Goal: Task Accomplishment & Management: Use online tool/utility

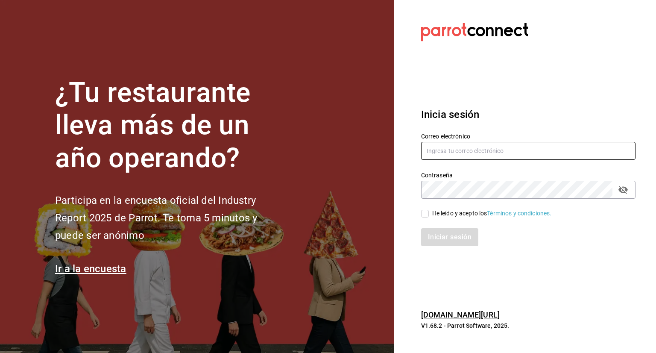
type input "[PERSON_NAME][EMAIL_ADDRESS][PERSON_NAME][DOMAIN_NAME]"
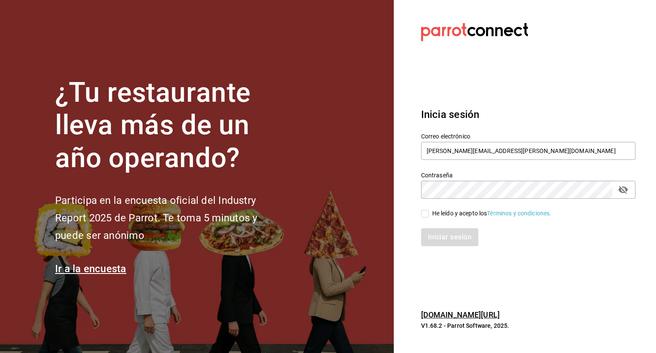
click at [430, 211] on span "He leído y acepto los Términos y condiciones." at bounding box center [490, 213] width 123 height 9
click at [429, 211] on input "He leído y acepto los Términos y condiciones." at bounding box center [425, 214] width 8 height 8
checkbox input "true"
click at [442, 234] on button "Iniciar sesión" at bounding box center [450, 237] width 58 height 18
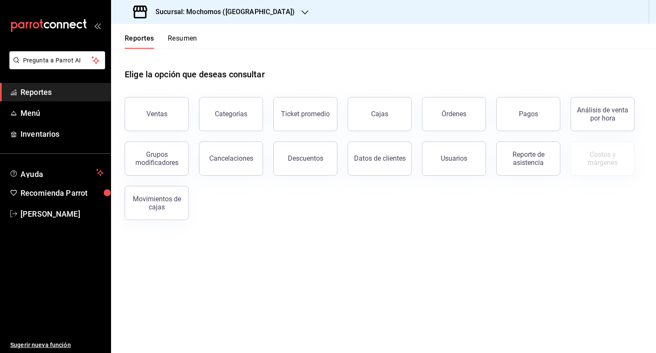
click at [254, 14] on div "Sucursal: Mochomos ([GEOGRAPHIC_DATA])" at bounding box center [215, 12] width 194 height 24
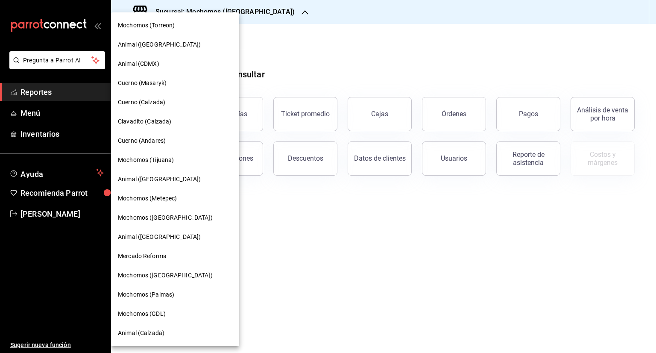
click at [158, 144] on span "Cuerno (Andares)" at bounding box center [142, 140] width 48 height 9
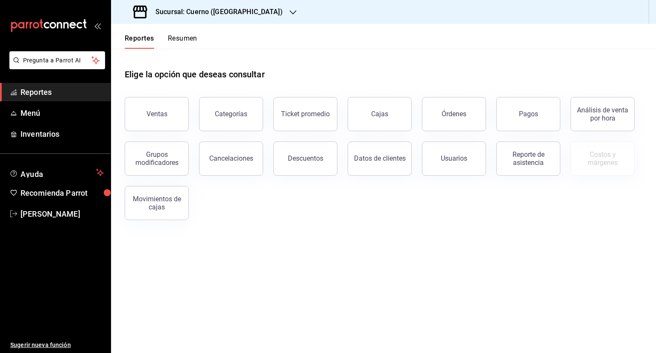
click at [290, 11] on icon "button" at bounding box center [293, 12] width 7 height 7
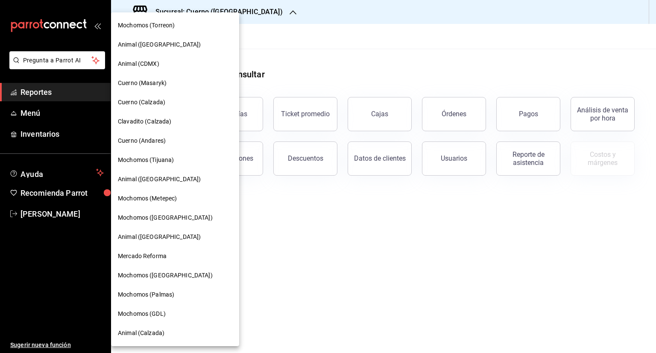
click at [149, 101] on span "Cuerno (Calzada)" at bounding box center [141, 102] width 47 height 9
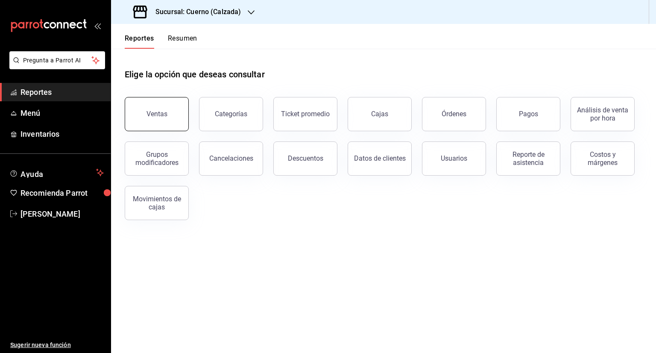
click at [157, 111] on div "Ventas" at bounding box center [156, 114] width 21 height 8
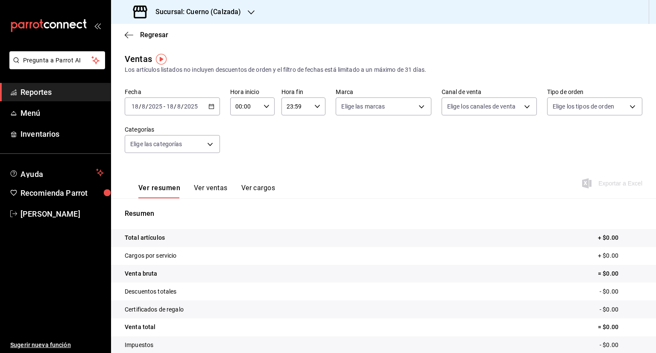
click at [210, 108] on icon "button" at bounding box center [211, 106] width 6 height 6
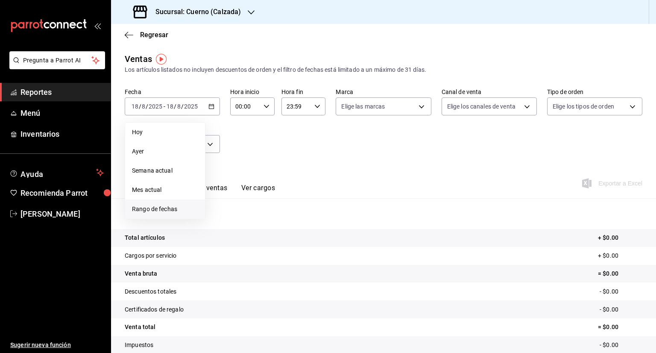
click at [161, 205] on span "Rango de fechas" at bounding box center [165, 209] width 66 height 9
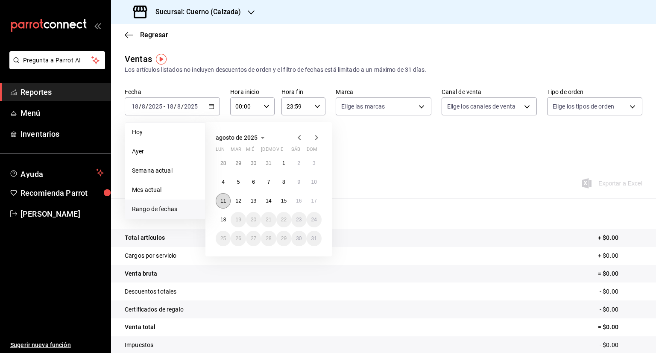
click at [221, 200] on abbr "11" at bounding box center [223, 201] width 6 height 6
click at [224, 217] on abbr "18" at bounding box center [223, 220] width 6 height 6
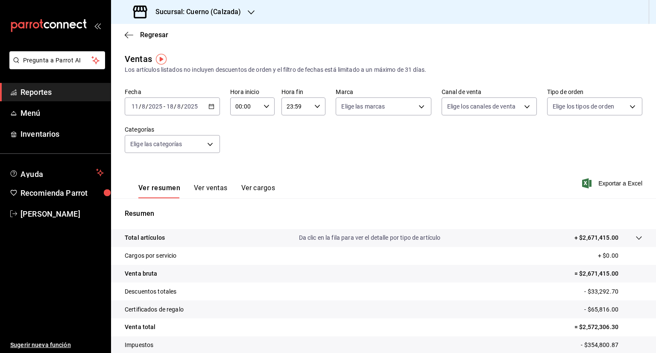
click at [263, 110] on div "00:00 Hora inicio" at bounding box center [252, 106] width 44 height 18
click at [243, 126] on span "05" at bounding box center [240, 124] width 8 height 7
type input "05:00"
click at [261, 129] on span "00" at bounding box center [262, 128] width 8 height 7
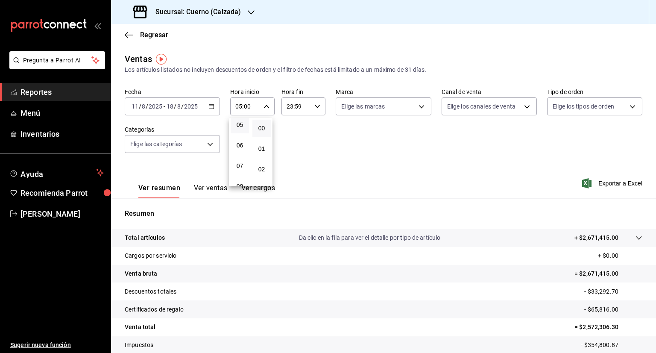
click at [317, 103] on div at bounding box center [328, 176] width 656 height 353
click at [317, 103] on icon "button" at bounding box center [317, 106] width 6 height 6
click at [287, 129] on span "05" at bounding box center [290, 128] width 8 height 7
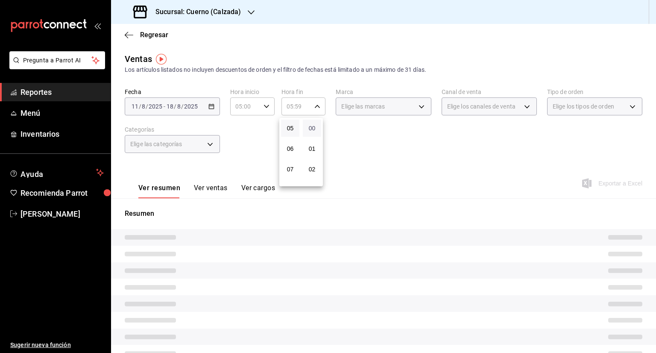
click at [313, 128] on span "00" at bounding box center [312, 128] width 8 height 7
type input "05:00"
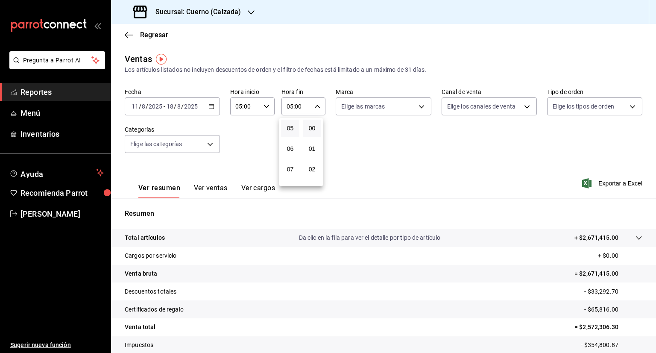
click at [420, 108] on div at bounding box center [328, 176] width 656 height 353
click at [420, 108] on body "Pregunta a Parrot AI Reportes Menú Inventarios Ayuda Recomienda Parrot [PERSON_…" at bounding box center [328, 176] width 656 height 353
click at [342, 142] on input "checkbox" at bounding box center [343, 140] width 8 height 8
checkbox input "true"
type input "b7ae777b-2dfc-42e0-9650-6cefdf37a424,c000f1c0-fb9f-4016-8e6a-f0d1e83e893d"
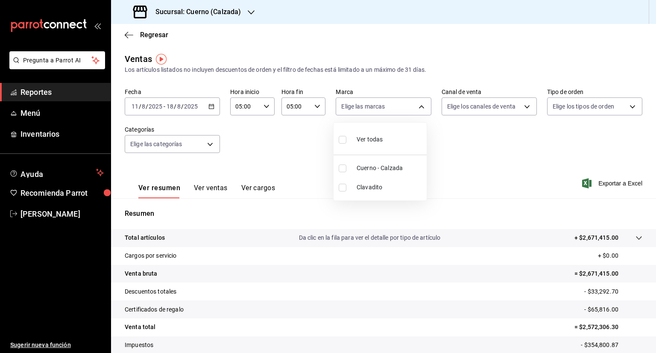
checkbox input "true"
click at [519, 108] on div at bounding box center [328, 176] width 656 height 353
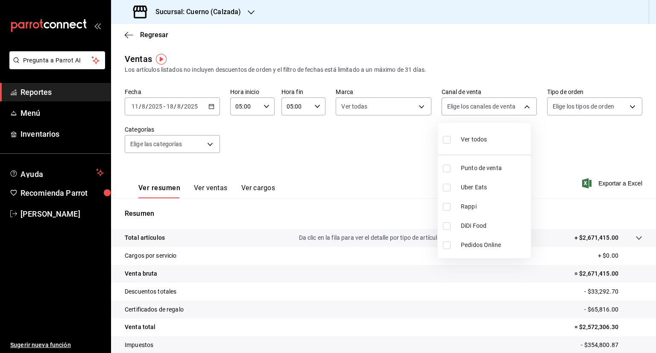
click at [519, 108] on body "Pregunta a Parrot AI Reportes Menú Inventarios Ayuda Recomienda Parrot [PERSON_…" at bounding box center [328, 176] width 656 height 353
click at [448, 140] on input "checkbox" at bounding box center [447, 140] width 8 height 8
checkbox input "true"
type input "PARROT,UBER_EATS,RAPPI,DIDI_FOOD,ONLINE"
checkbox input "true"
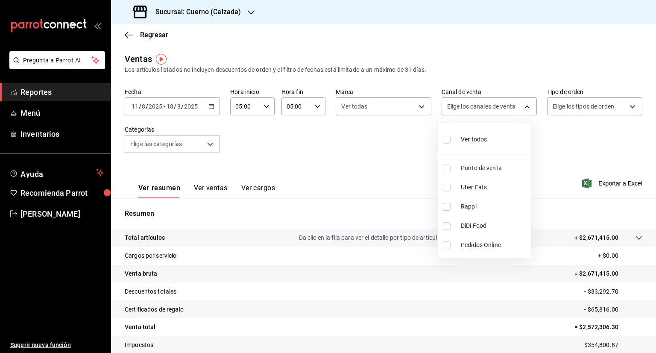
checkbox input "true"
click at [627, 108] on div at bounding box center [328, 176] width 656 height 353
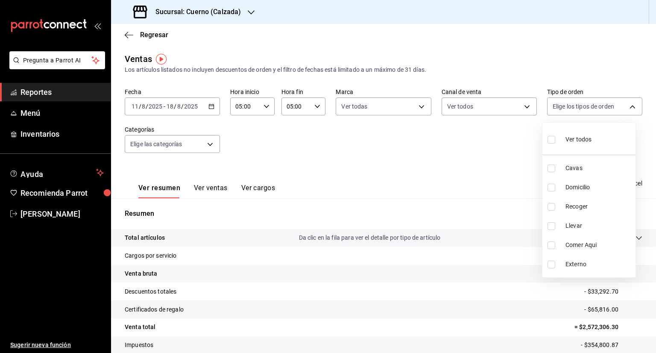
click at [627, 108] on body "Pregunta a Parrot AI Reportes Menú Inventarios Ayuda Recomienda Parrot [PERSON_…" at bounding box center [328, 176] width 656 height 353
click at [553, 141] on input "checkbox" at bounding box center [551, 140] width 8 height 8
checkbox input "true"
type input "45550569-3ed2-40ec-865f-a78a43aad0fb,ed9744db-0daf-4564-a5b3-b3442505d928,23f9e…"
checkbox input "true"
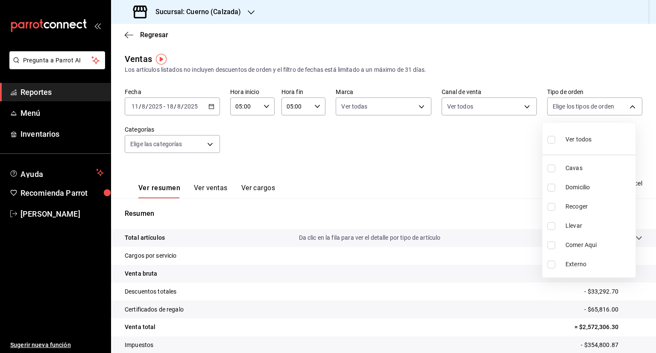
checkbox input "true"
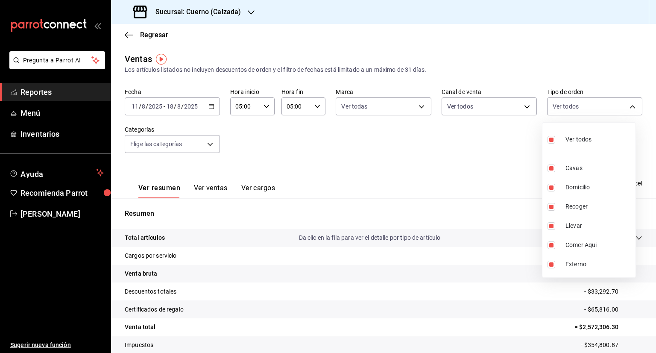
click at [209, 143] on div at bounding box center [328, 176] width 656 height 353
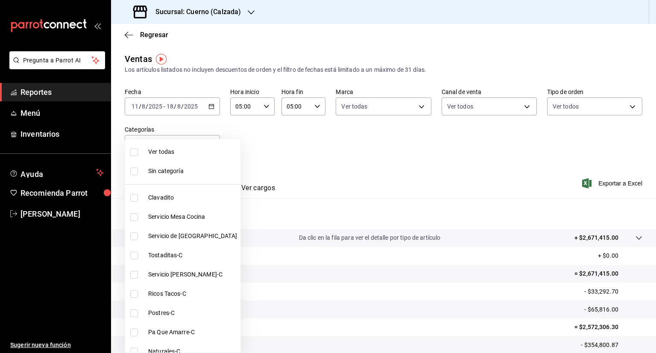
click at [209, 143] on body "Pregunta a Parrot AI Reportes Menú Inventarios Ayuda Recomienda Parrot [PERSON_…" at bounding box center [328, 176] width 656 height 353
click at [133, 152] on input "checkbox" at bounding box center [134, 152] width 8 height 8
checkbox input "true"
type input "560d4c35-d9fc-4089-91ff-402d238ea400,302845cf-2d1c-4fb1-9d9e-8d4a14396fbe,26243…"
checkbox input "true"
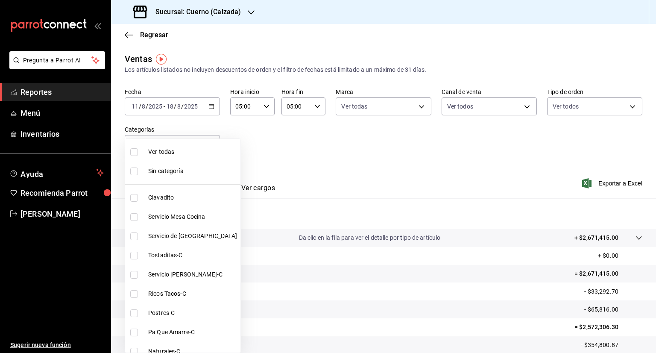
checkbox input "true"
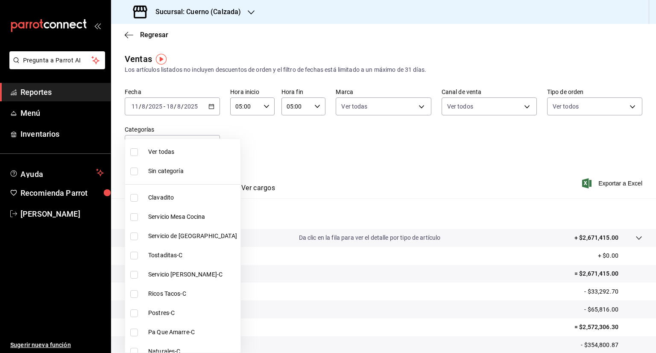
checkbox input "true"
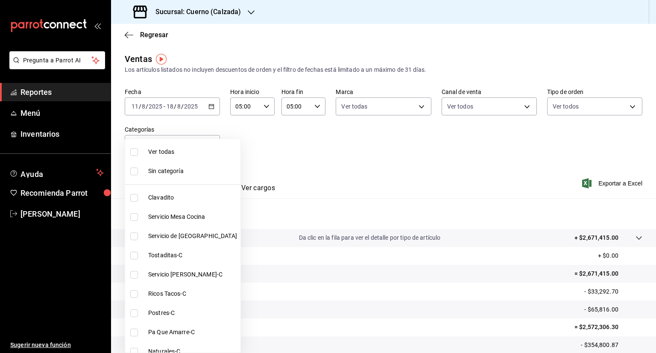
checkbox input "true"
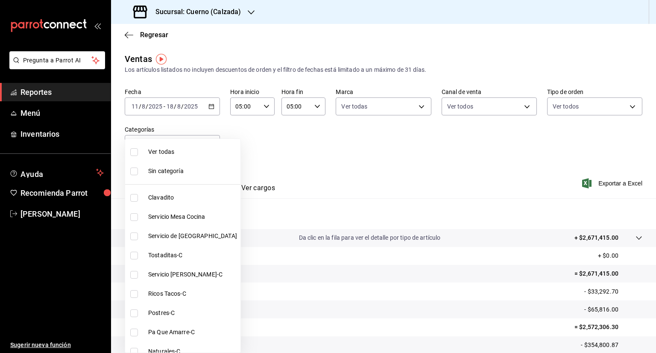
checkbox input "true"
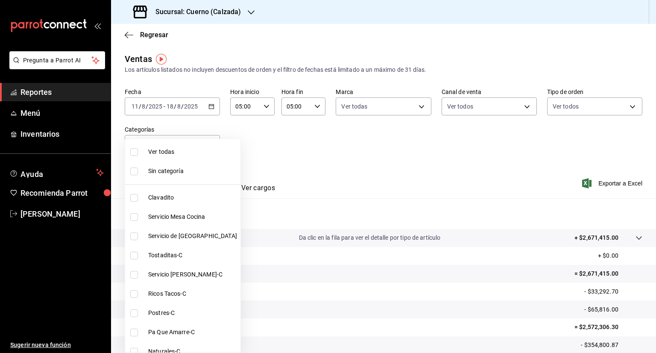
checkbox input "true"
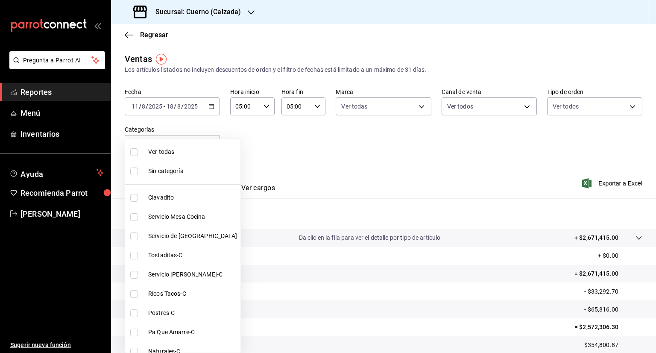
checkbox input "true"
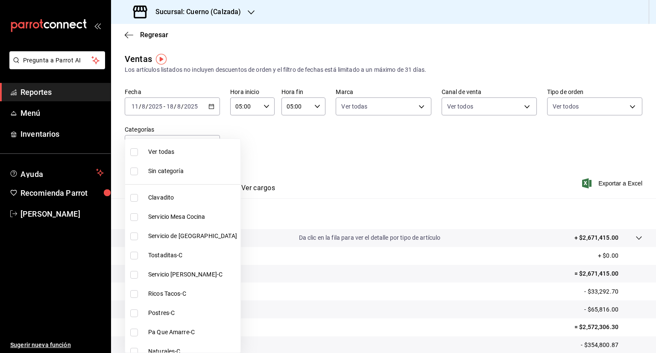
checkbox input "true"
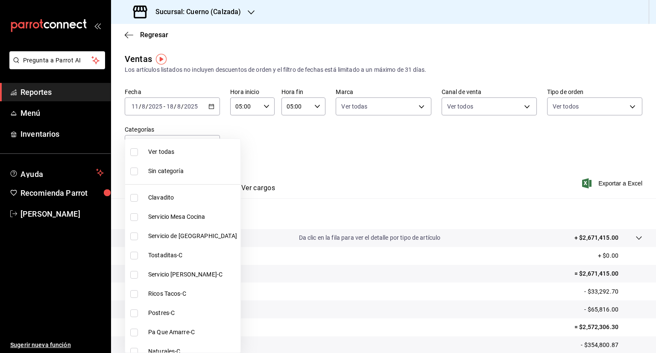
checkbox input "true"
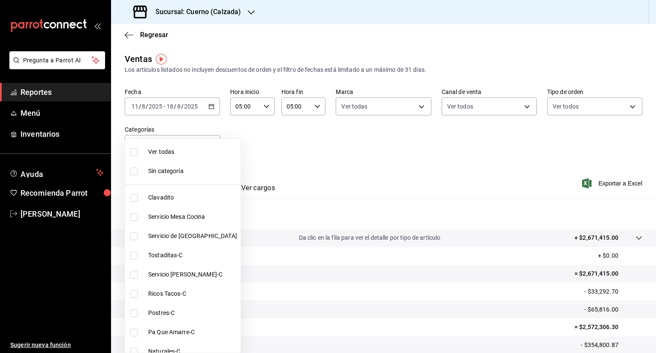
checkbox input "true"
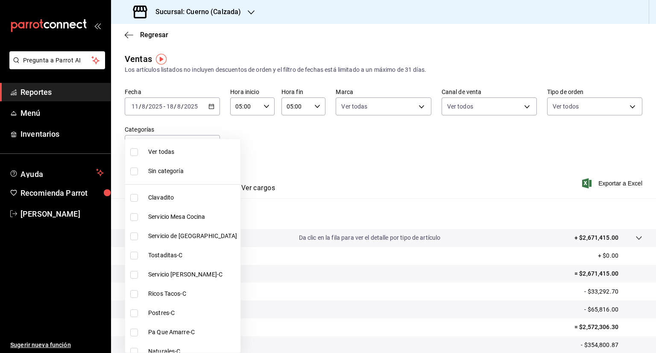
checkbox input "true"
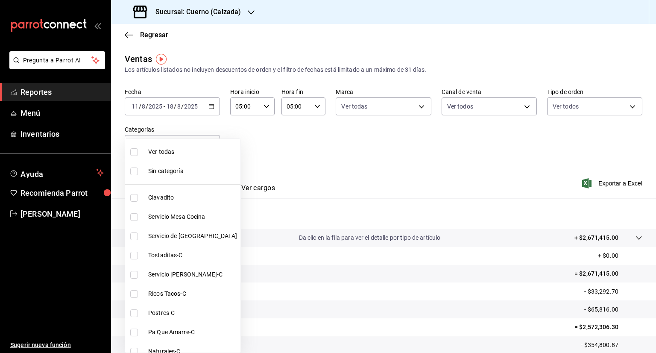
checkbox input "true"
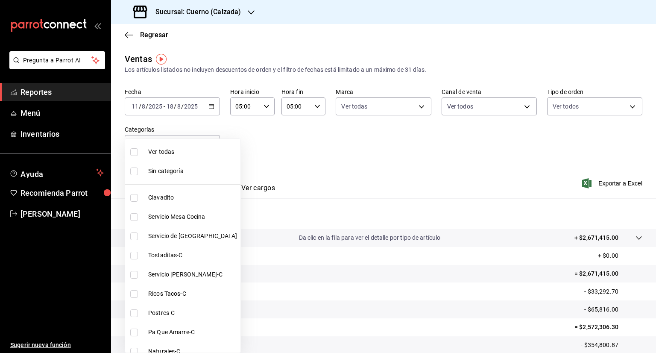
checkbox input "true"
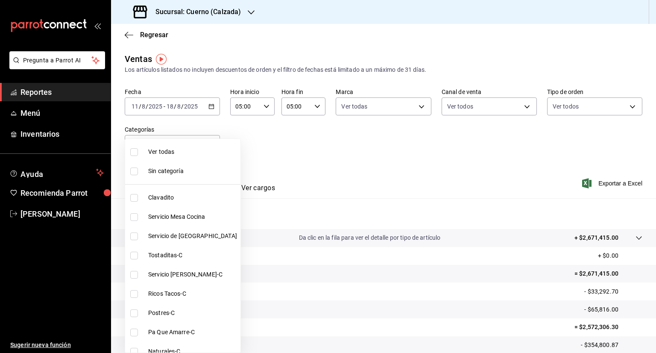
checkbox input "true"
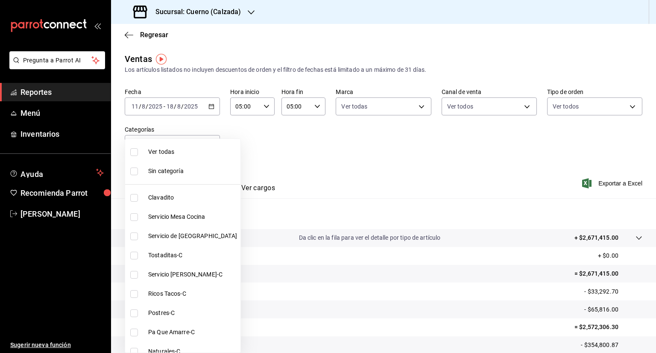
checkbox input "true"
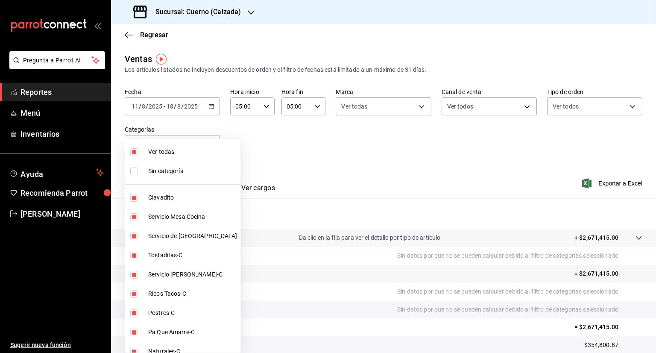
click at [416, 180] on div at bounding box center [328, 176] width 656 height 353
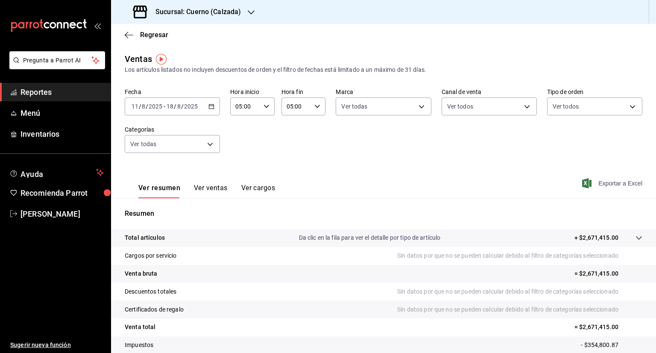
click at [612, 183] on span "Exportar a Excel" at bounding box center [613, 183] width 59 height 10
click at [243, 16] on div "Sucursal: Cuerno (Calzada)" at bounding box center [188, 12] width 140 height 24
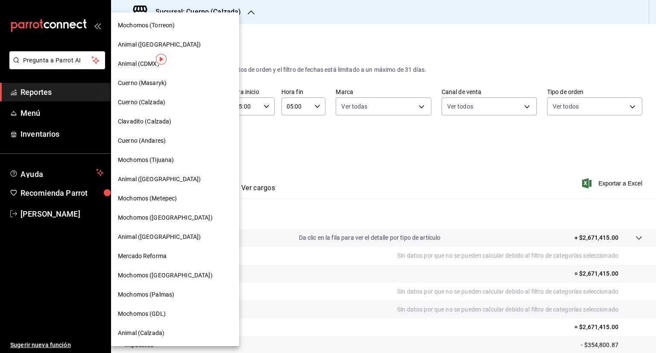
click at [158, 122] on span "Clavadito (Calzada)" at bounding box center [145, 121] width 54 height 9
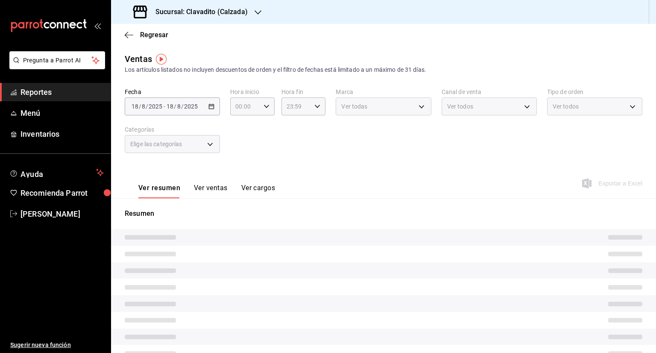
type input "05:00"
type input "PARROT,UBER_EATS,RAPPI,DIDI_FOOD,ONLINE"
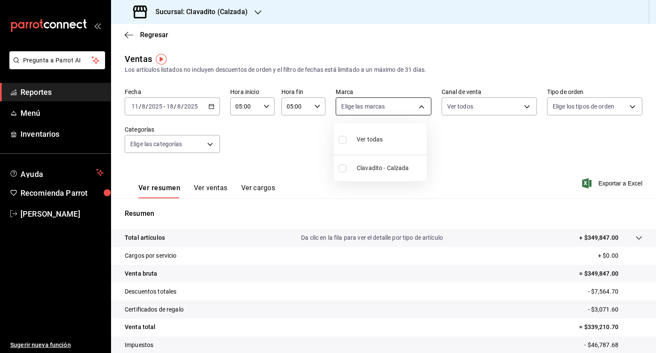
click at [422, 100] on body "Pregunta a Parrot AI Reportes Menú Inventarios Ayuda Recomienda Parrot [PERSON_…" at bounding box center [328, 176] width 656 height 353
click at [343, 138] on input "checkbox" at bounding box center [343, 140] width 8 height 8
checkbox input "true"
type input "7c6329b2-7c80-4d0a-92e1-359a60270725"
checkbox input "true"
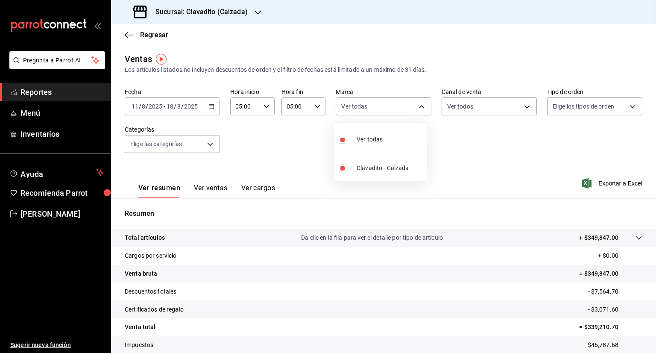
click at [522, 104] on div at bounding box center [328, 176] width 656 height 353
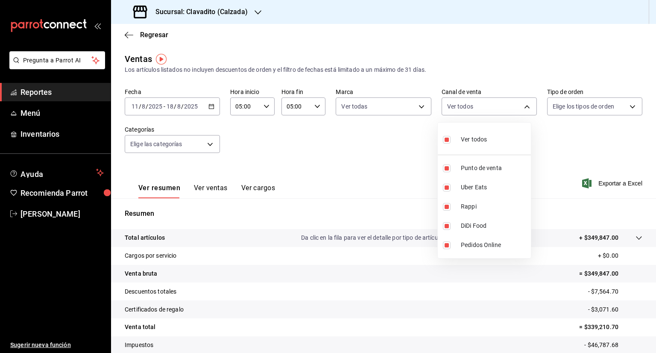
click at [522, 104] on body "Pregunta a Parrot AI Reportes Menú Inventarios Ayuda Recomienda Parrot [PERSON_…" at bounding box center [328, 176] width 656 height 353
click at [622, 103] on div at bounding box center [328, 176] width 656 height 353
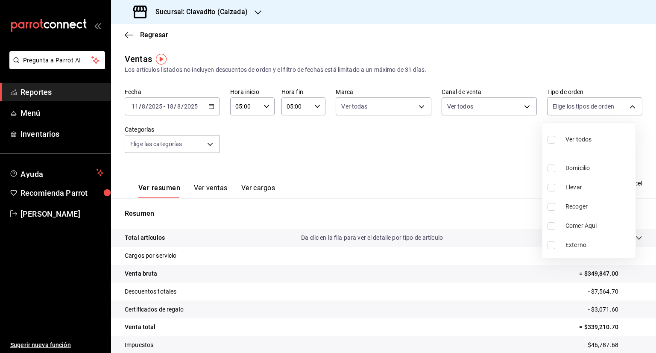
click at [622, 103] on body "Pregunta a Parrot AI Reportes Menú Inventarios Ayuda Recomienda Parrot [PERSON_…" at bounding box center [328, 176] width 656 height 353
click at [552, 137] on input "checkbox" at bounding box center [551, 140] width 8 height 8
checkbox input "true"
type input "20a2434e-5507-4b1d-99f8-d1d700608abd,c8008fd8-0959-4104-94f5-898138fc7a10,5c160…"
checkbox input "true"
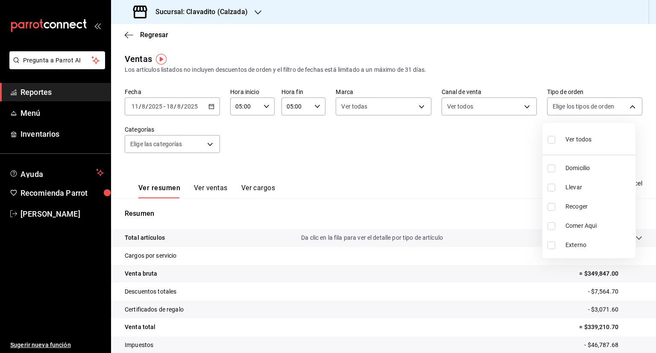
checkbox input "true"
click at [208, 142] on div at bounding box center [328, 176] width 656 height 353
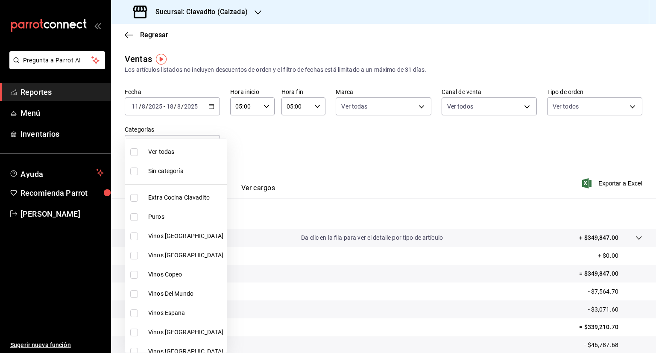
click at [208, 142] on body "Pregunta a Parrot AI Reportes Menú Inventarios Ayuda Recomienda Parrot [PERSON_…" at bounding box center [328, 176] width 656 height 353
click at [133, 149] on input "checkbox" at bounding box center [134, 152] width 8 height 8
checkbox input "true"
type input "baf57ed1-919f-4c82-8763-5f61bb5ecf6c,a733550a-1833-4f39-b337-4b288d8ef239,37b97…"
checkbox input "true"
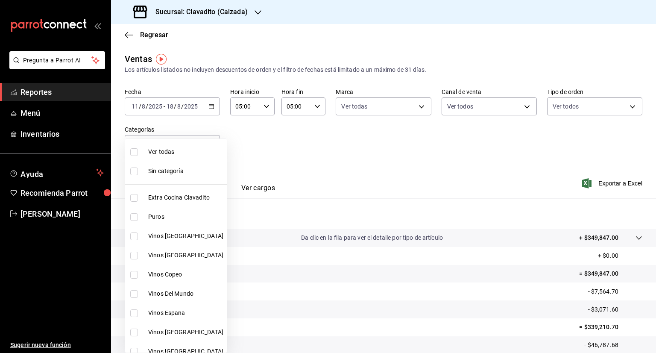
checkbox input "true"
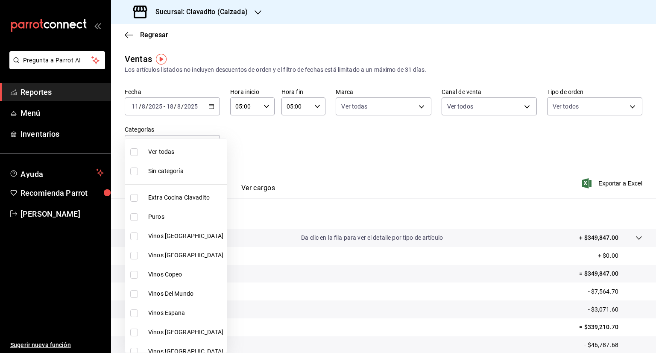
checkbox input "true"
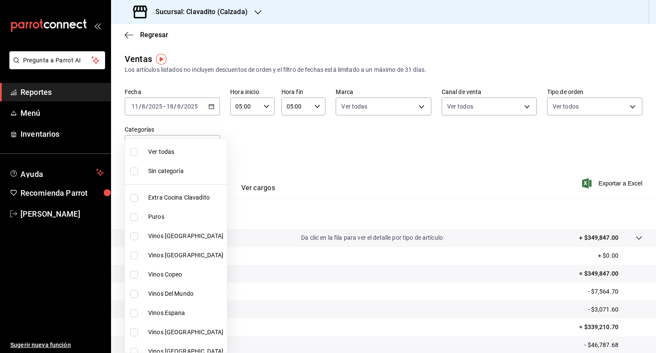
checkbox input "true"
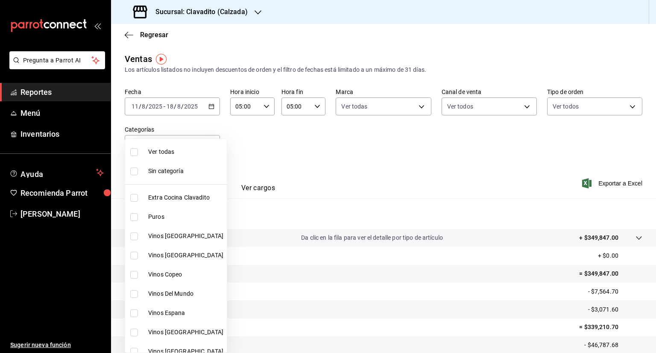
checkbox input "true"
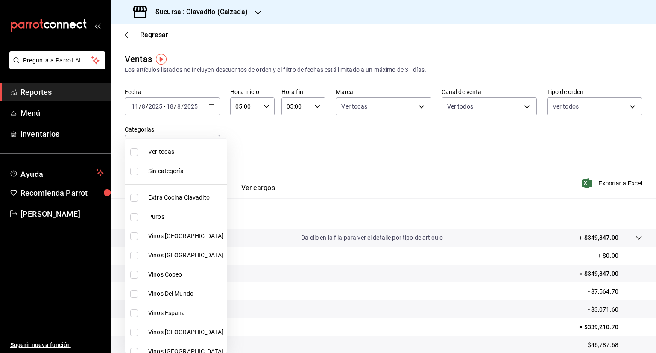
checkbox input "true"
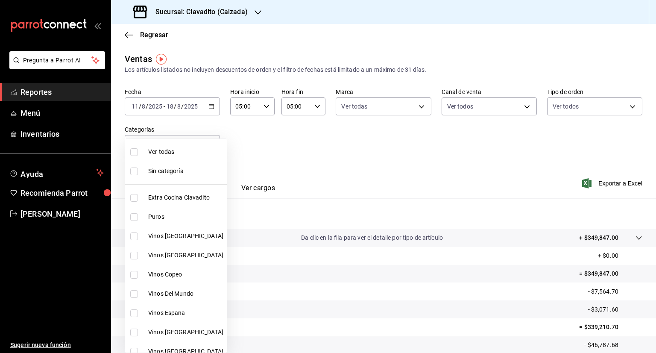
checkbox input "true"
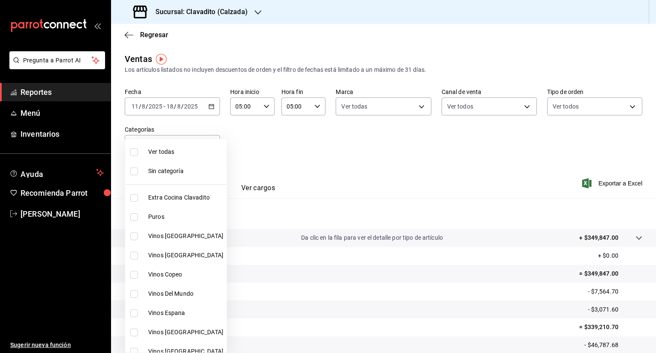
checkbox input "true"
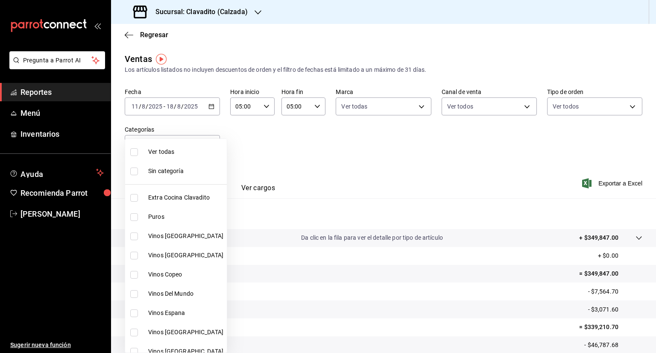
checkbox input "true"
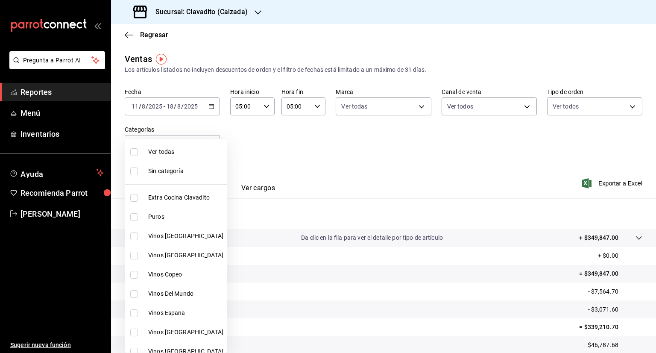
checkbox input "true"
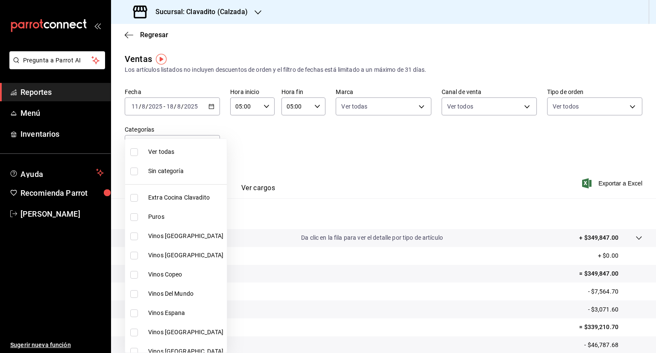
checkbox input "true"
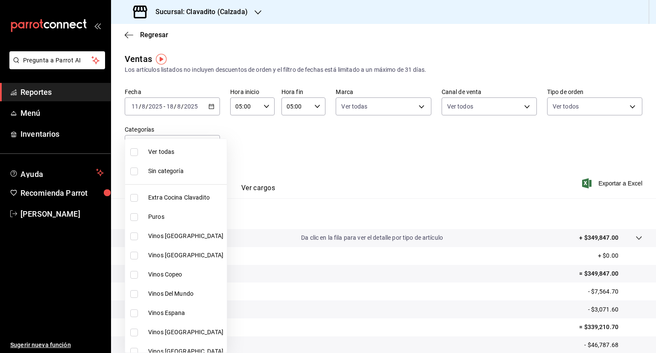
checkbox input "true"
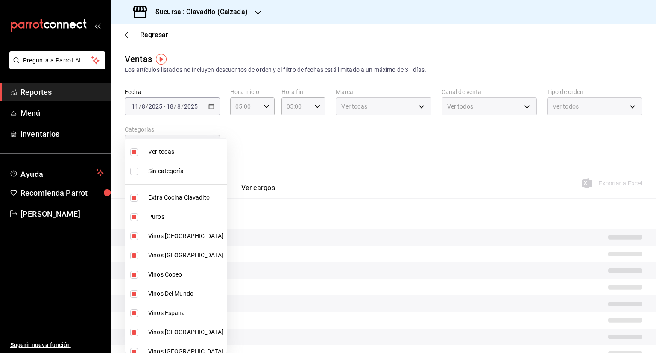
click at [349, 160] on div at bounding box center [328, 176] width 656 height 353
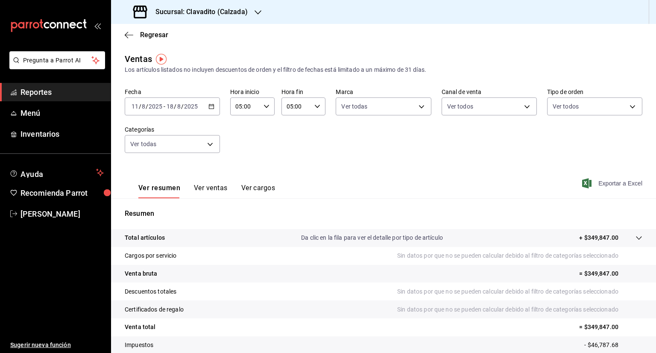
click at [611, 184] on span "Exportar a Excel" at bounding box center [613, 183] width 59 height 10
